Goal: Navigation & Orientation: Understand site structure

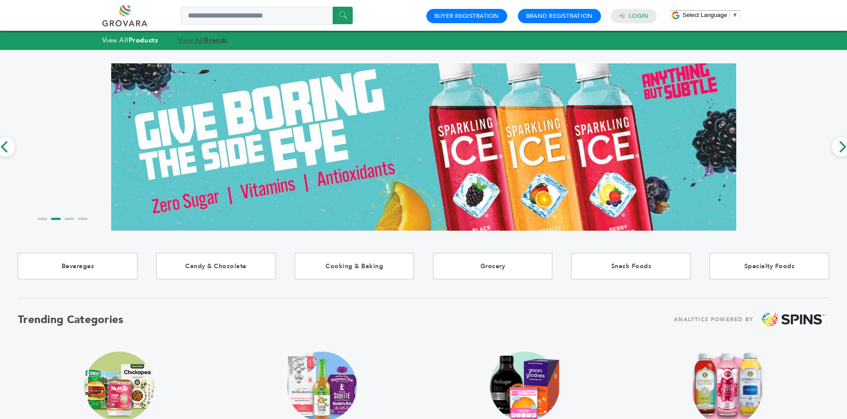
click at [208, 44] on strong "Brands" at bounding box center [215, 40] width 23 height 9
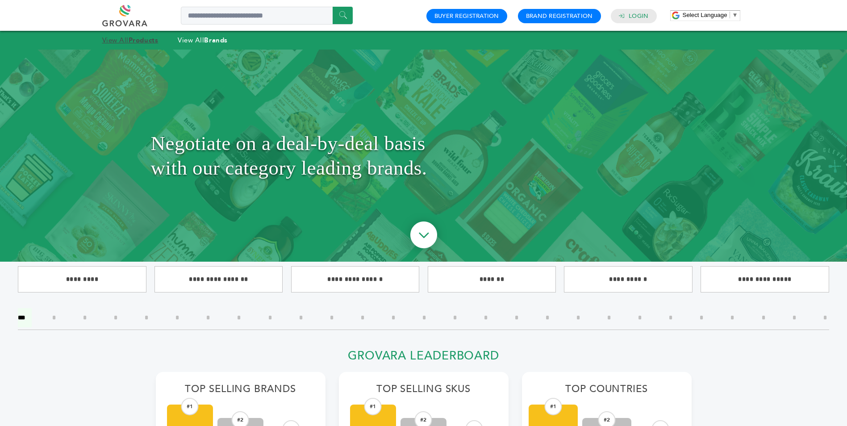
click at [145, 43] on strong "Products" at bounding box center [143, 40] width 29 height 9
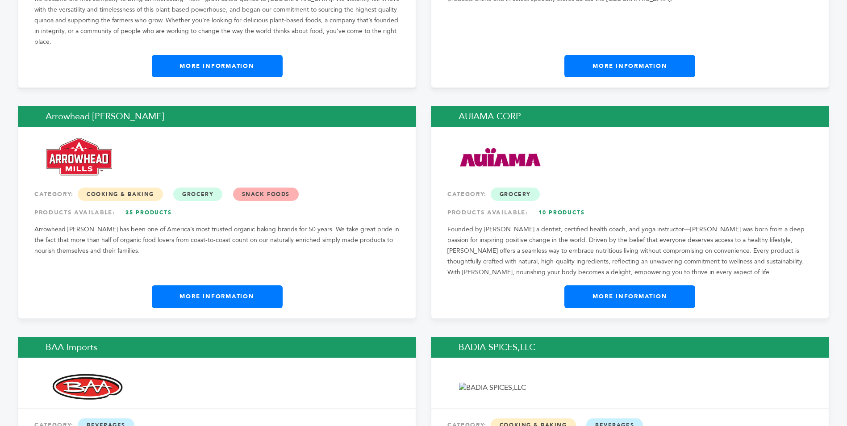
scroll to position [1388, 0]
